Goal: Information Seeking & Learning: Compare options

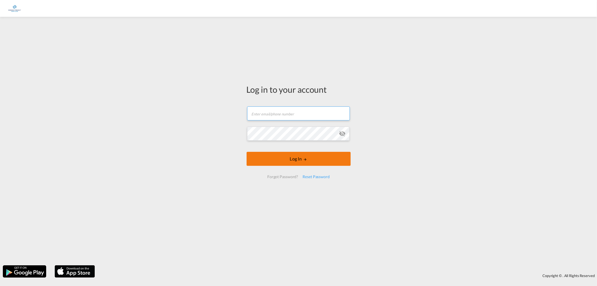
type input "[PERSON_NAME][EMAIL_ADDRESS][PERSON_NAME][DOMAIN_NAME]"
click at [303, 158] on button "Log In" at bounding box center [299, 159] width 104 height 14
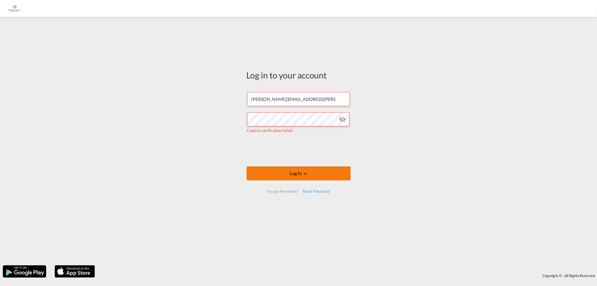
click at [305, 172] on md-icon "LOGIN" at bounding box center [305, 174] width 4 height 4
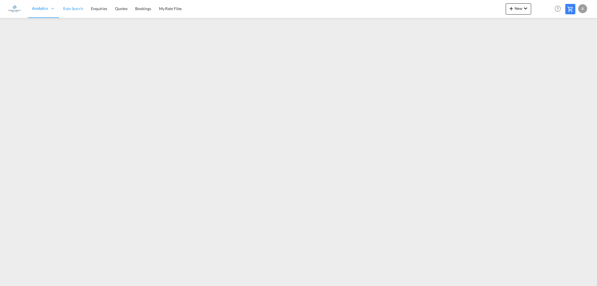
click at [67, 9] on span "Rate Search" at bounding box center [73, 8] width 20 height 5
